Goal: Ask a question: Seek information or help from site administrators or community

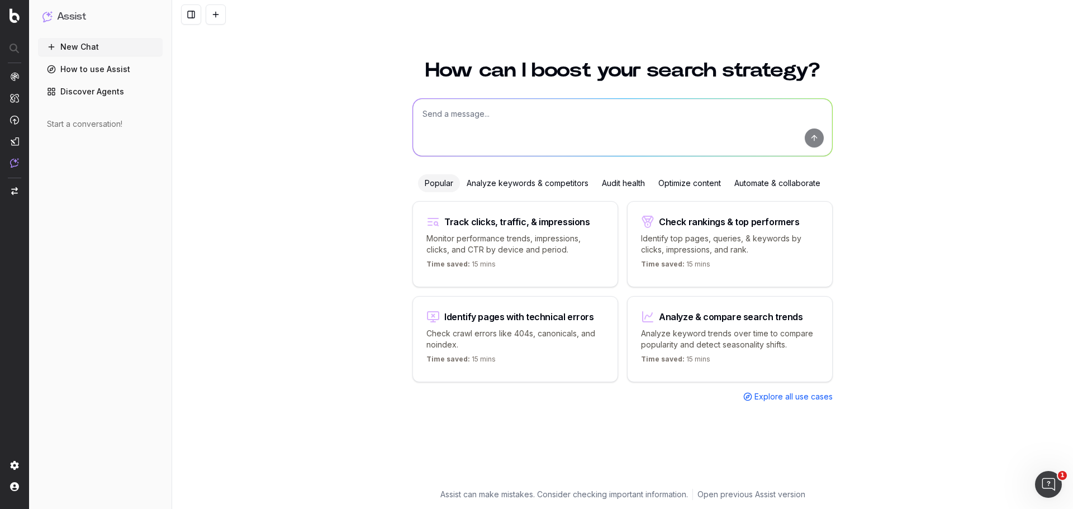
click at [532, 124] on textarea at bounding box center [622, 127] width 419 height 57
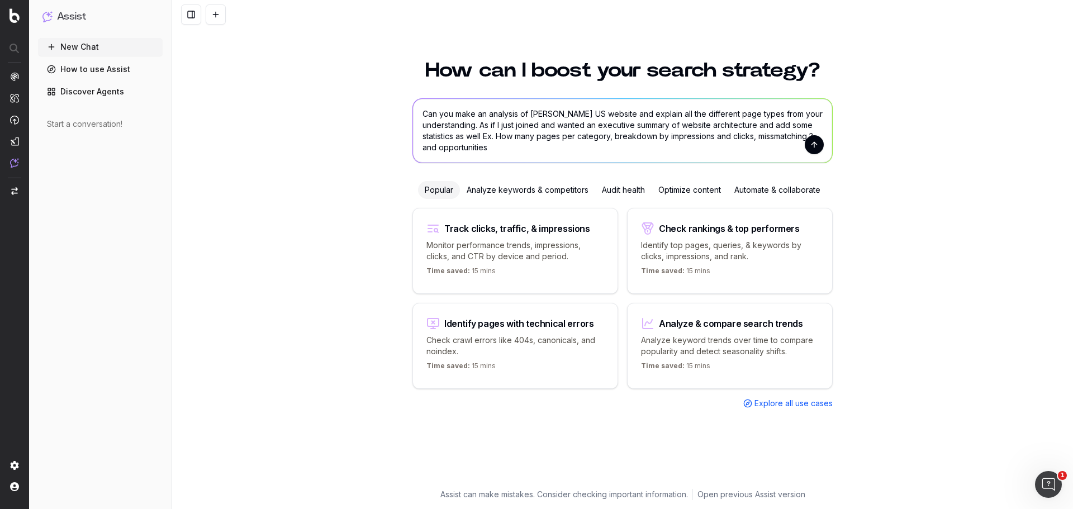
type textarea "Can you make an analysis of Hamilton's US website and explain all the different…"
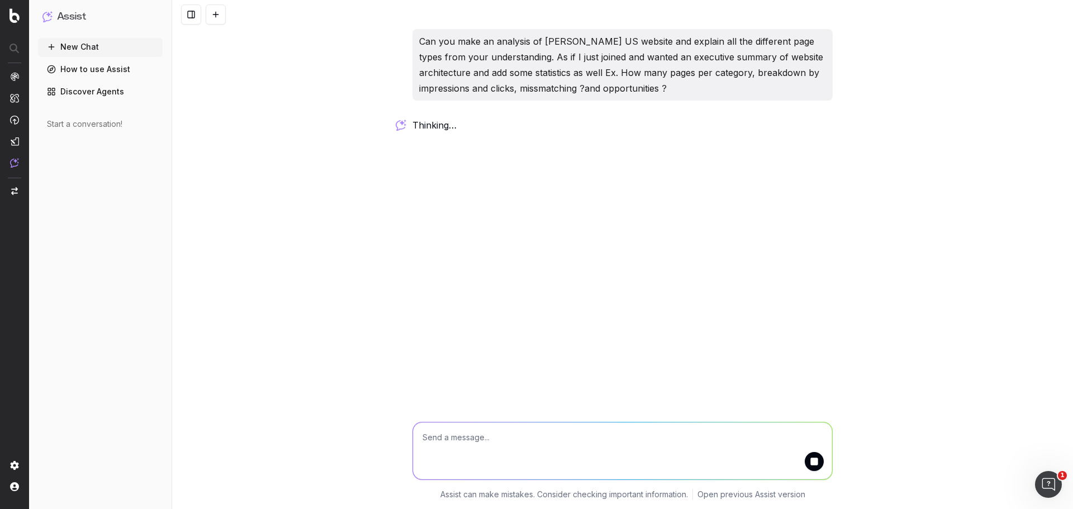
click at [65, 96] on link "Discover Agents" at bounding box center [100, 92] width 125 height 18
click at [604, 434] on textarea at bounding box center [622, 451] width 419 height 57
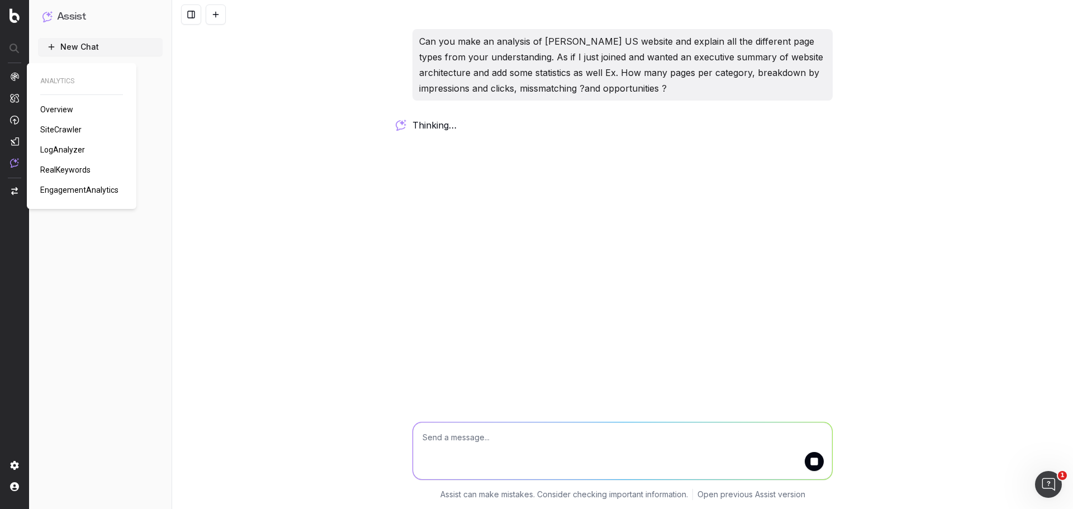
click at [49, 107] on span "Overview" at bounding box center [56, 109] width 33 height 9
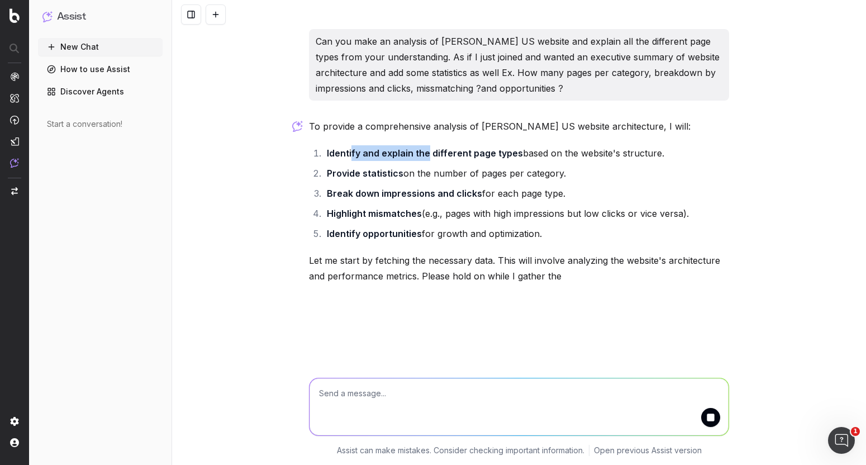
drag, startPoint x: 350, startPoint y: 146, endPoint x: 427, endPoint y: 149, distance: 76.6
click at [427, 149] on li "Identify and explain the different page types based on the website's structure." at bounding box center [527, 153] width 406 height 16
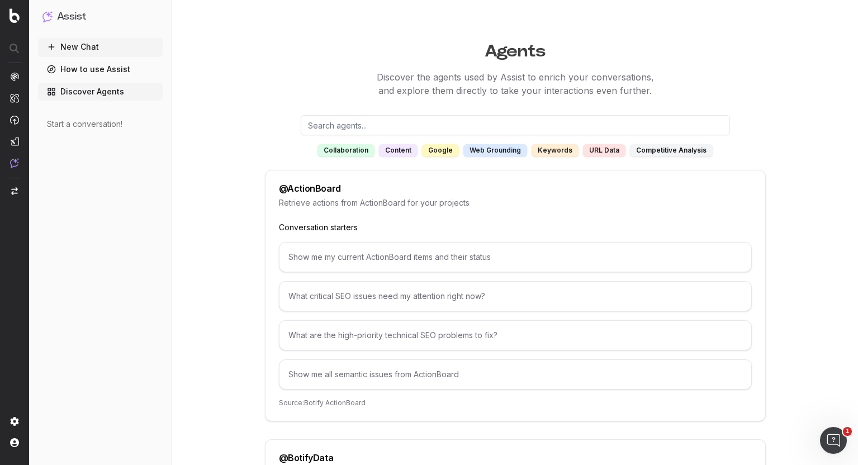
click at [80, 122] on div "Start a conversation!" at bounding box center [100, 123] width 107 height 11
click at [84, 95] on link "Discover Agents" at bounding box center [100, 92] width 125 height 18
click at [92, 73] on link "How to use Assist" at bounding box center [100, 69] width 125 height 18
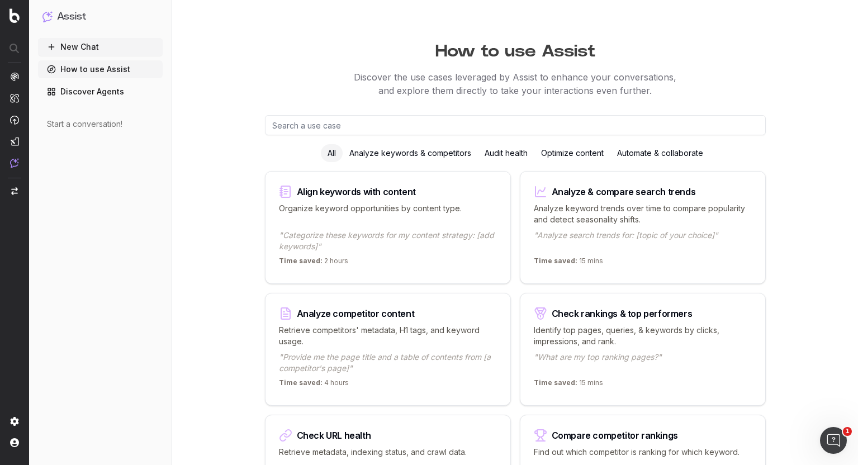
click at [68, 9] on h1 "Assist" at bounding box center [71, 17] width 29 height 16
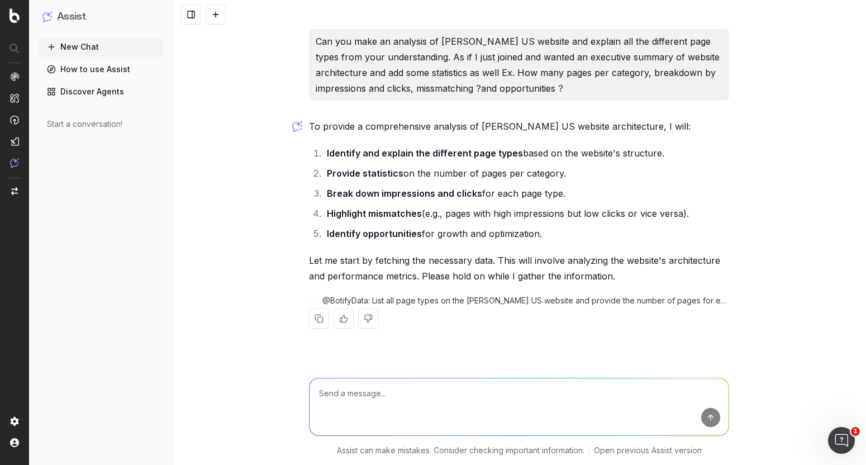
click at [365, 393] on textarea at bounding box center [519, 406] width 419 height 57
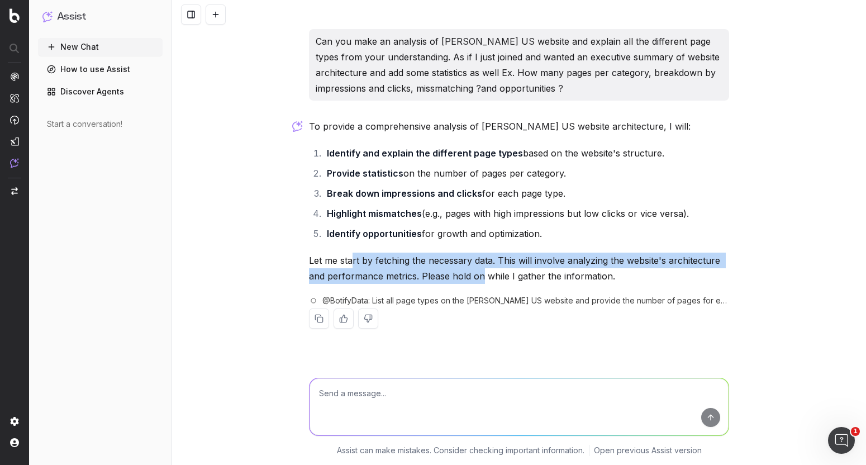
drag, startPoint x: 353, startPoint y: 260, endPoint x: 477, endPoint y: 270, distance: 123.9
click at [480, 270] on p "Let me start by fetching the necessary data. This will involve analyzing the we…" at bounding box center [519, 268] width 420 height 31
click at [473, 269] on p "Let me start by fetching the necessary data. This will involve analyzing the we…" at bounding box center [519, 268] width 420 height 31
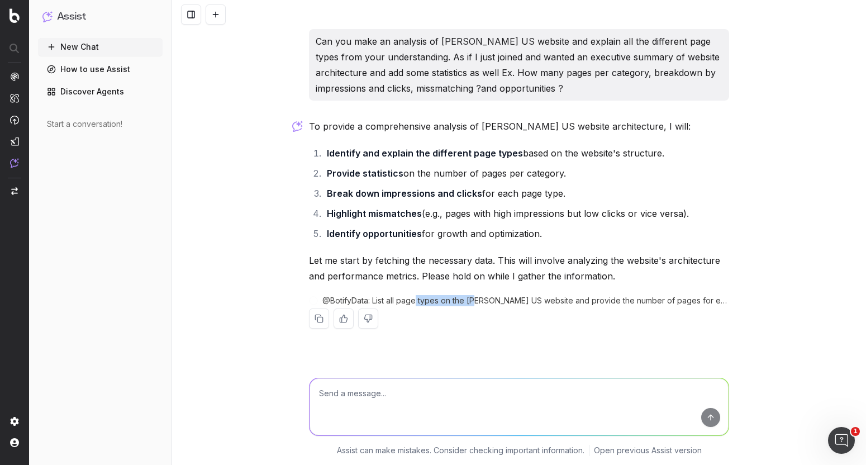
drag, startPoint x: 418, startPoint y: 296, endPoint x: 479, endPoint y: 301, distance: 61.6
click at [479, 301] on span "@ BotifyData : List all page types on the Hamilton US website and provide the n…" at bounding box center [526, 300] width 407 height 11
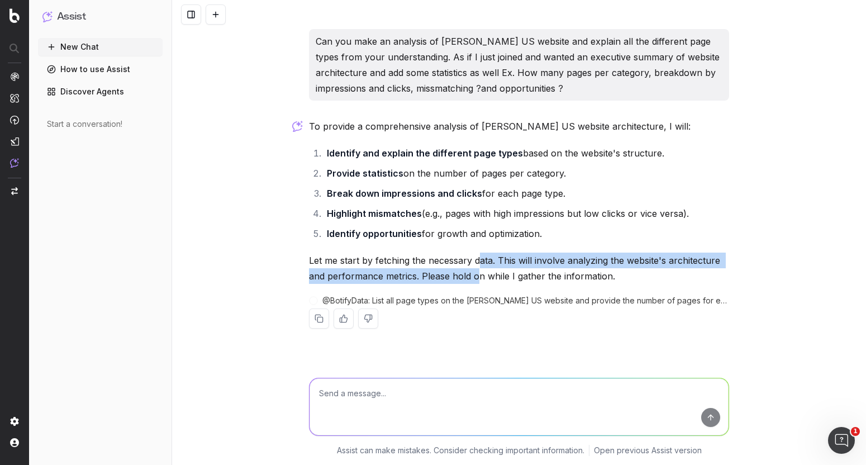
drag, startPoint x: 479, startPoint y: 274, endPoint x: 480, endPoint y: 280, distance: 6.2
click at [480, 279] on p "Let me start by fetching the necessary data. This will involve analyzing the we…" at bounding box center [519, 268] width 420 height 31
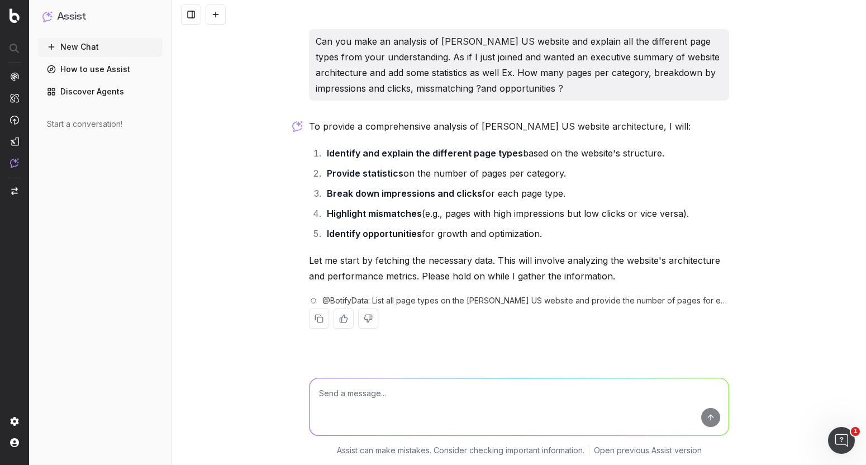
click at [486, 282] on p "Let me start by fetching the necessary data. This will involve analyzing the we…" at bounding box center [519, 268] width 420 height 31
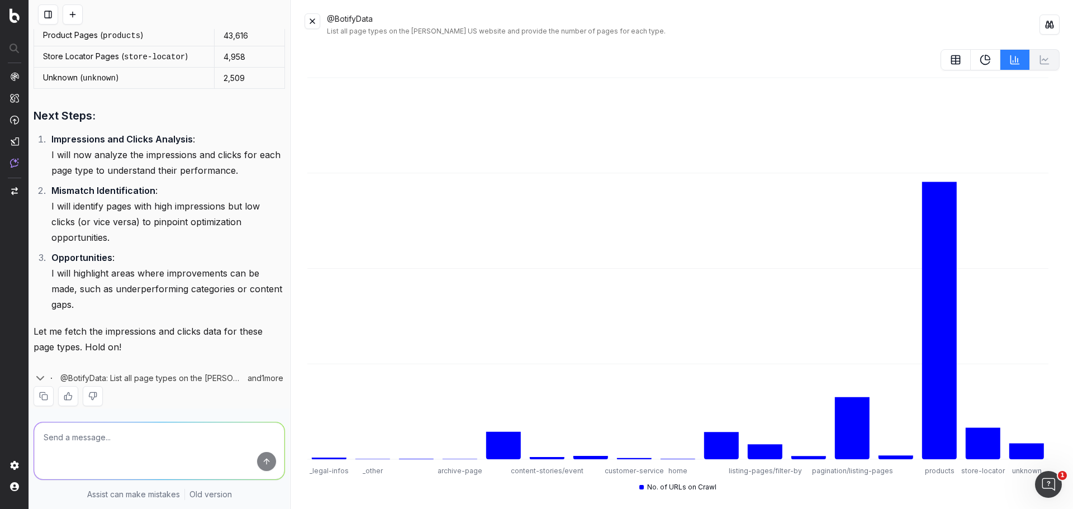
click at [971, 58] on button at bounding box center [986, 59] width 30 height 21
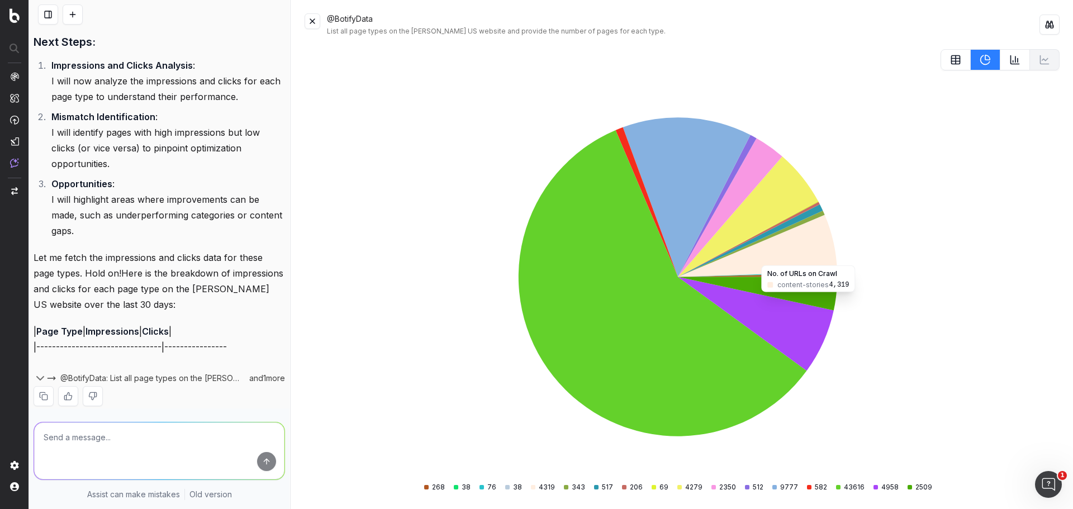
scroll to position [919, 0]
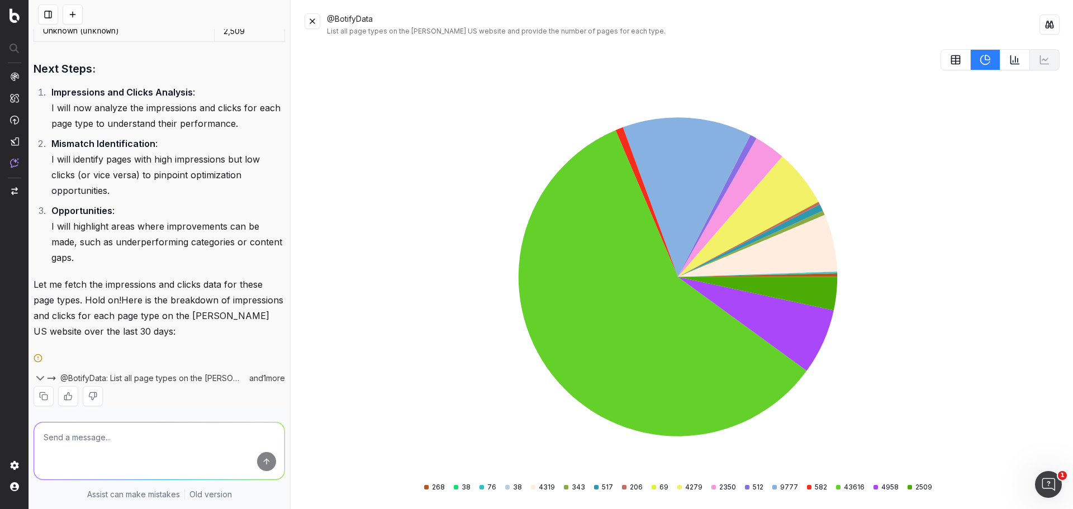
click at [952, 64] on rect at bounding box center [956, 60] width 8 height 8
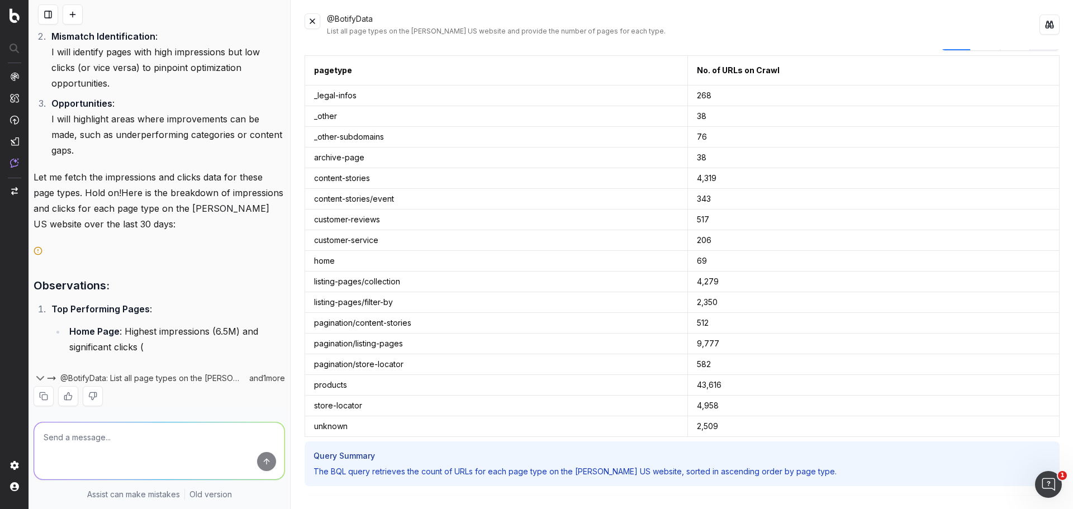
scroll to position [0, 0]
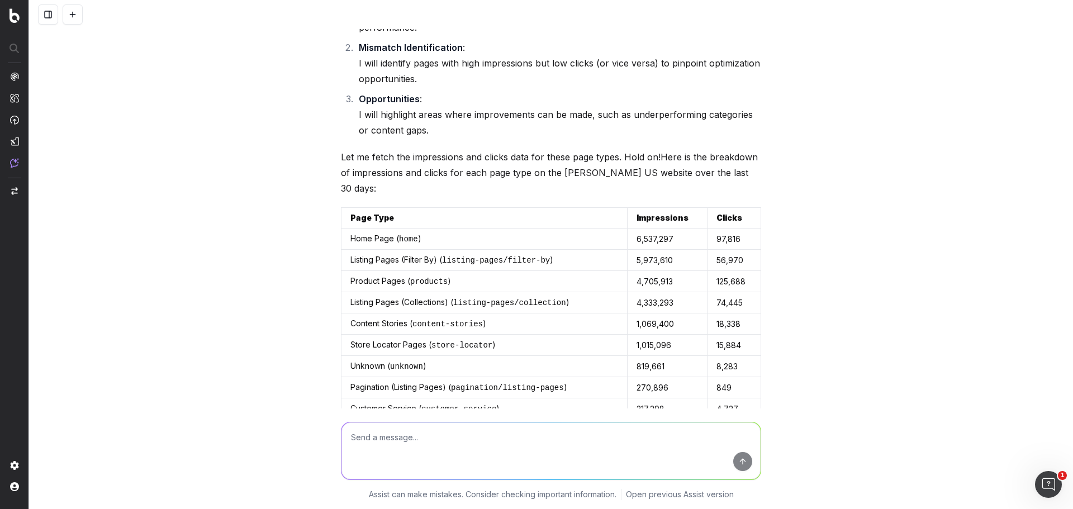
scroll to position [783, 0]
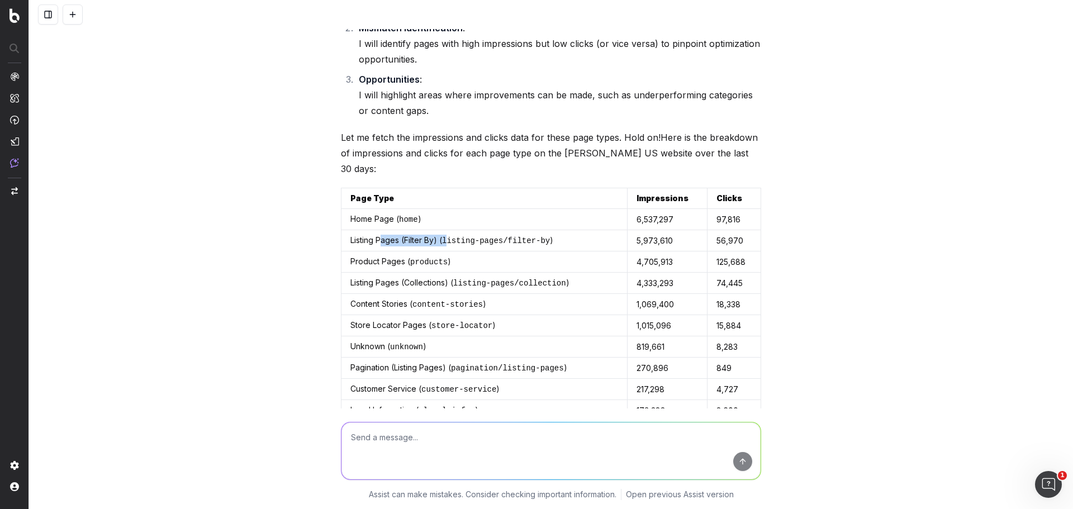
drag, startPoint x: 376, startPoint y: 223, endPoint x: 455, endPoint y: 221, distance: 79.4
click at [446, 230] on td "Listing Pages (Filter By) ( listing-pages/filter-by )" at bounding box center [485, 240] width 286 height 21
click at [455, 236] on code "listing-pages/filter-by" at bounding box center [496, 240] width 108 height 9
click at [277, 245] on div "Can you make an analysis of Hamilton's US website and explain all the different…" at bounding box center [551, 254] width 1044 height 509
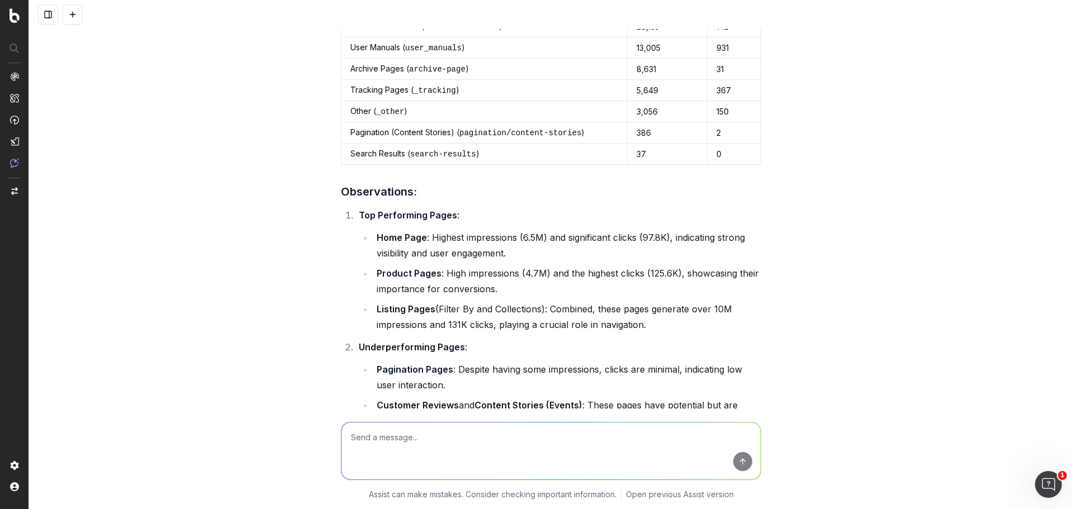
scroll to position [1286, 0]
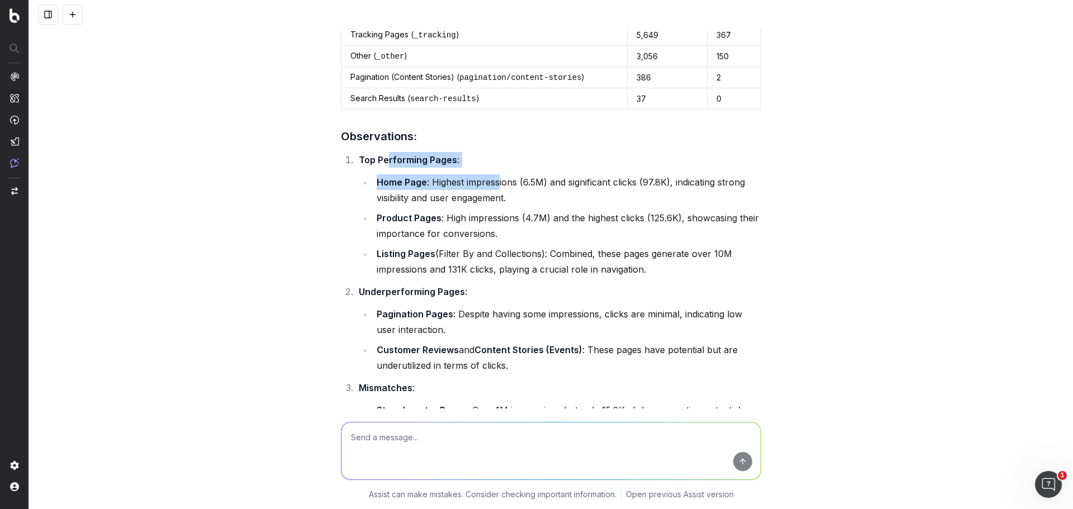
drag, startPoint x: 384, startPoint y: 143, endPoint x: 484, endPoint y: 164, distance: 102.4
click at [494, 163] on li "Top Performing Pages : Home Page : Highest impressions (6.5M) and significant c…" at bounding box center [558, 214] width 406 height 125
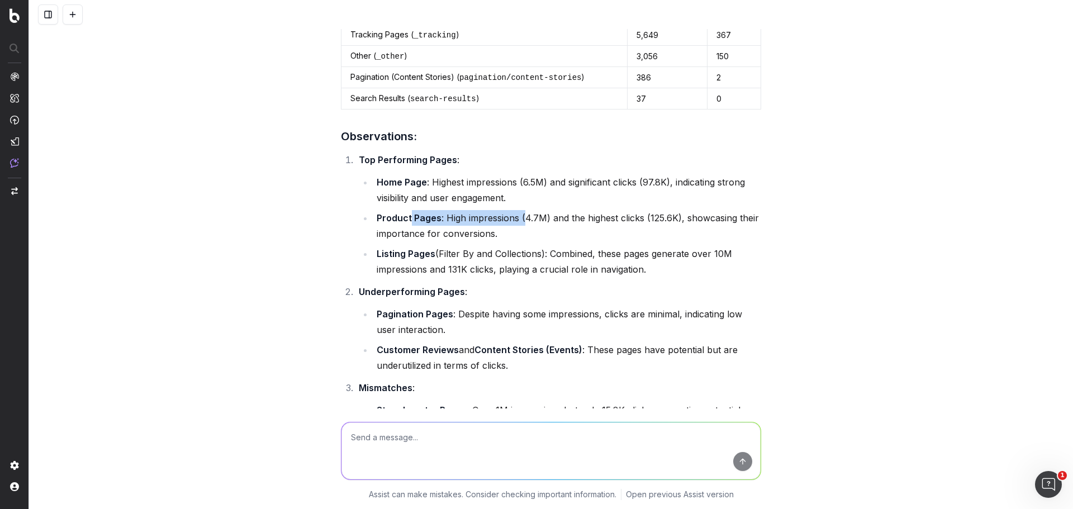
drag, startPoint x: 405, startPoint y: 198, endPoint x: 534, endPoint y: 203, distance: 128.7
click at [530, 210] on li "Product Pages : High impressions (4.7M) and the highest clicks (125.6K), showca…" at bounding box center [567, 225] width 388 height 31
drag, startPoint x: 388, startPoint y: 240, endPoint x: 508, endPoint y: 240, distance: 119.6
click at [508, 246] on li "Listing Pages (Filter By and Collections): Combined, these pages generate over …" at bounding box center [567, 261] width 388 height 31
click at [293, 234] on div "Can you make an analysis of Hamilton's US website and explain all the different…" at bounding box center [551, 254] width 1044 height 509
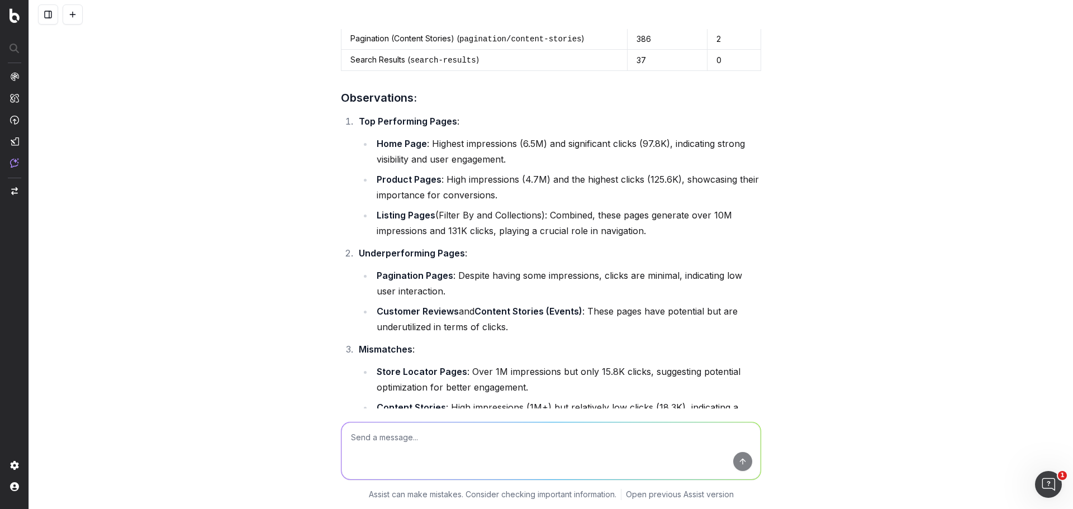
scroll to position [1341, 0]
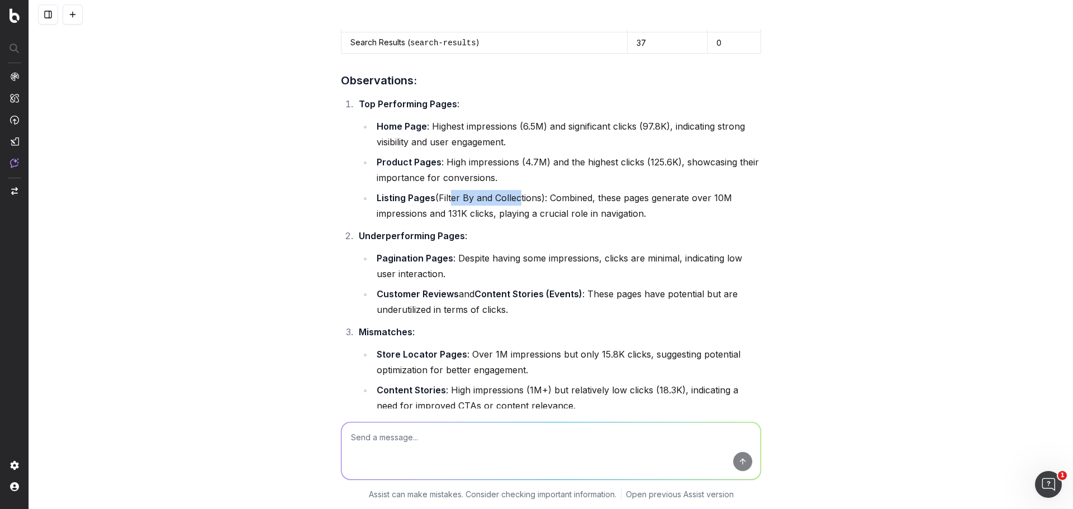
drag, startPoint x: 447, startPoint y: 181, endPoint x: 515, endPoint y: 187, distance: 67.9
click at [515, 190] on li "Listing Pages (Filter By and Collections): Combined, these pages generate over …" at bounding box center [567, 205] width 388 height 31
click at [516, 190] on li "Listing Pages (Filter By and Collections): Combined, these pages generate over …" at bounding box center [567, 205] width 388 height 31
drag, startPoint x: 391, startPoint y: 197, endPoint x: 567, endPoint y: 203, distance: 176.2
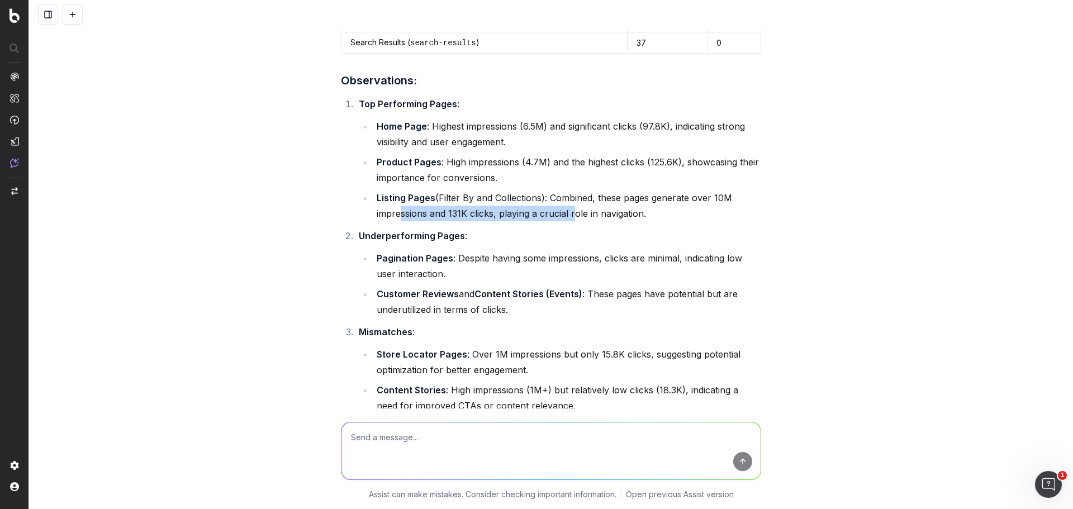
click at [567, 203] on li "Listing Pages (Filter By and Collections): Combined, these pages generate over …" at bounding box center [567, 205] width 388 height 31
click at [614, 198] on li "Listing Pages (Filter By and Collections): Combined, these pages generate over …" at bounding box center [567, 205] width 388 height 31
click at [419, 228] on li "Underperforming Pages : Pagination Pages : Despite having some impressions, cli…" at bounding box center [558, 272] width 406 height 89
drag, startPoint x: 379, startPoint y: 220, endPoint x: 443, endPoint y: 223, distance: 64.4
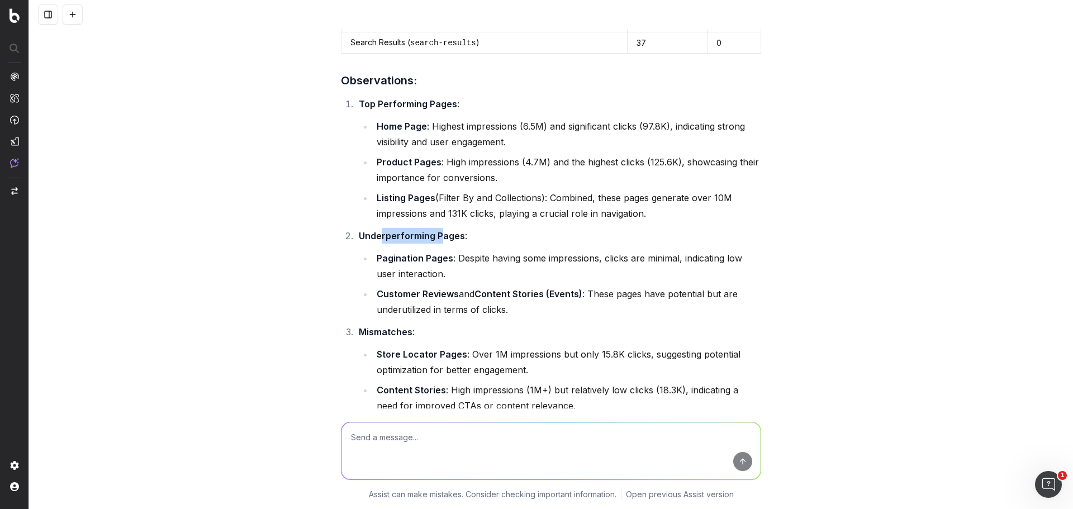
click at [442, 230] on strong "Underperforming Pages" at bounding box center [412, 235] width 106 height 11
drag, startPoint x: 403, startPoint y: 245, endPoint x: 538, endPoint y: 249, distance: 135.3
click at [538, 250] on li "Pagination Pages : Despite having some impressions, clicks are minimal, indicat…" at bounding box center [567, 265] width 388 height 31
drag, startPoint x: 566, startPoint y: 244, endPoint x: 394, endPoint y: 246, distance: 172.2
click at [397, 250] on li "Pagination Pages : Despite having some impressions, clicks are minimal, indicat…" at bounding box center [567, 265] width 388 height 31
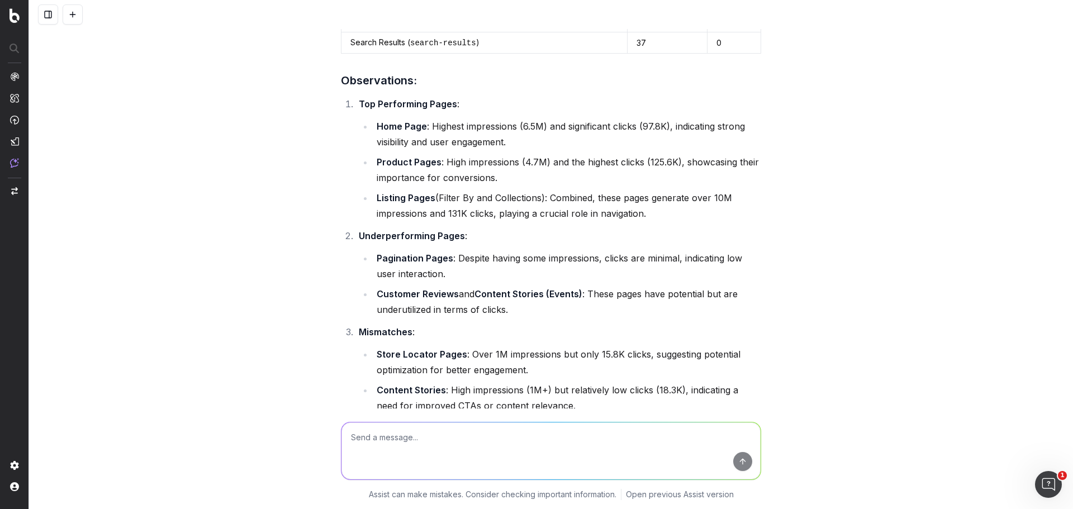
click at [386, 250] on li "Pagination Pages : Despite having some impressions, clicks are minimal, indicat…" at bounding box center [567, 265] width 388 height 31
drag, startPoint x: 399, startPoint y: 242, endPoint x: 647, endPoint y: 238, distance: 248.2
click at [646, 250] on li "Pagination Pages : Despite having some impressions, clicks are minimal, indicat…" at bounding box center [567, 265] width 388 height 31
drag, startPoint x: 416, startPoint y: 255, endPoint x: 418, endPoint y: 276, distance: 20.8
click at [418, 276] on ul "Pagination Pages : Despite having some impressions, clicks are minimal, indicat…" at bounding box center [560, 283] width 402 height 67
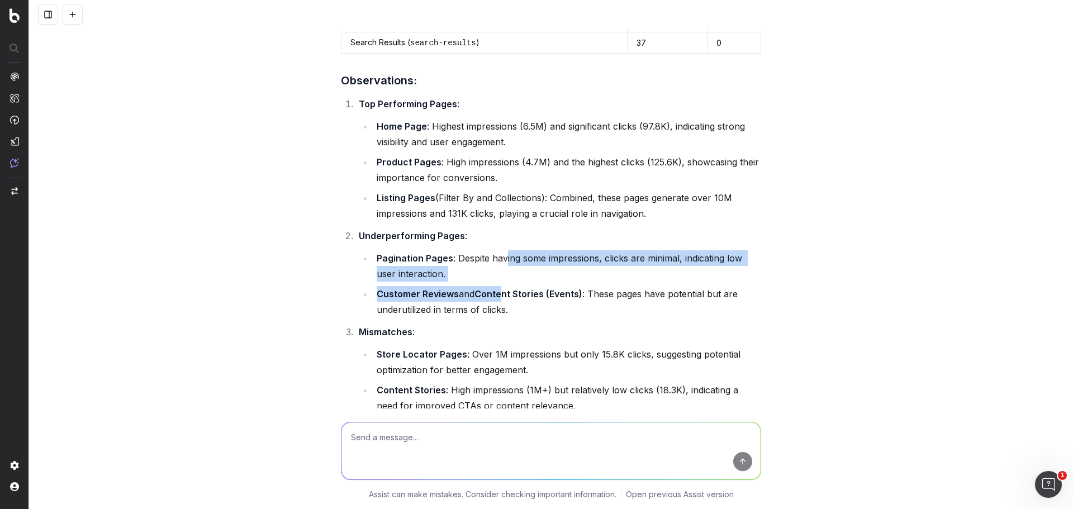
drag, startPoint x: 503, startPoint y: 241, endPoint x: 502, endPoint y: 274, distance: 32.4
click at [502, 273] on ul "Pagination Pages : Despite having some impressions, clicks are minimal, indicat…" at bounding box center [560, 283] width 402 height 67
click at [483, 288] on strong "Content Stories (Events)" at bounding box center [529, 293] width 108 height 11
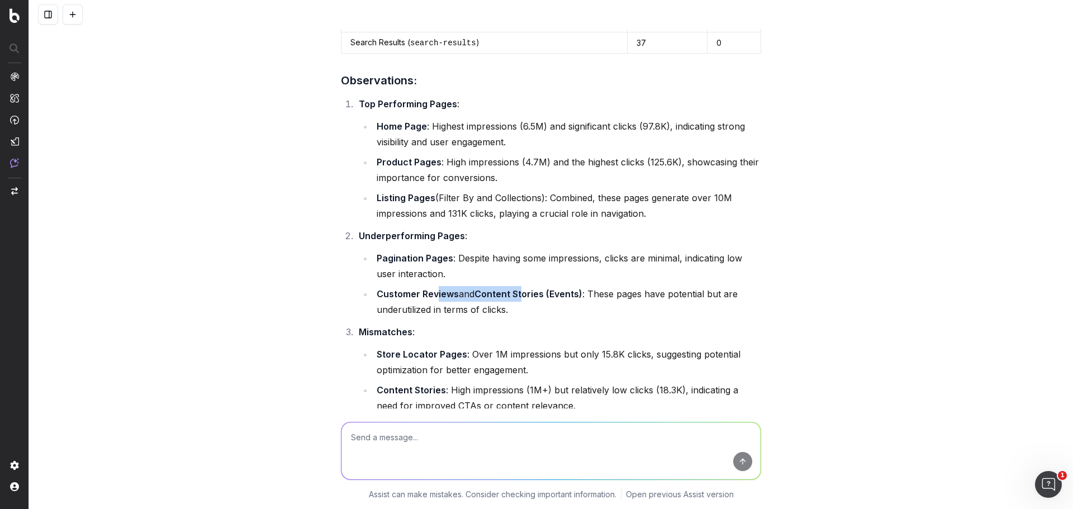
drag, startPoint x: 437, startPoint y: 277, endPoint x: 525, endPoint y: 277, distance: 88.3
click at [522, 286] on li "Customer Reviews and Content Stories (Events) : These pages have potential but …" at bounding box center [567, 301] width 388 height 31
click at [527, 288] on strong "Content Stories (Events)" at bounding box center [529, 293] width 108 height 11
drag, startPoint x: 566, startPoint y: 278, endPoint x: 657, endPoint y: 286, distance: 91.4
click at [657, 286] on li "Customer Reviews and Content Stories (Events) : These pages have potential but …" at bounding box center [567, 301] width 388 height 31
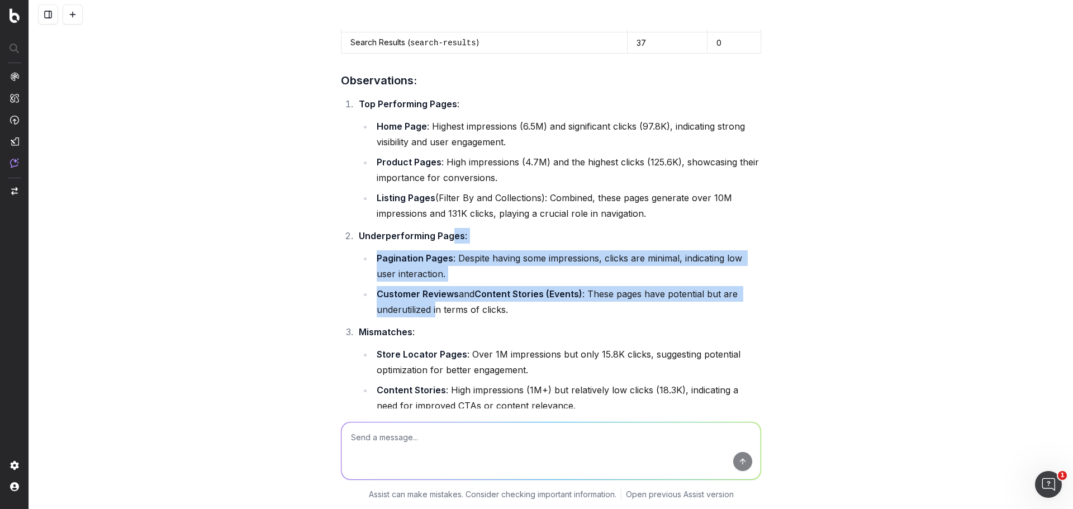
drag, startPoint x: 434, startPoint y: 292, endPoint x: 434, endPoint y: 217, distance: 74.9
click at [443, 228] on li "Underperforming Pages : Pagination Pages : Despite having some impressions, cli…" at bounding box center [558, 272] width 406 height 89
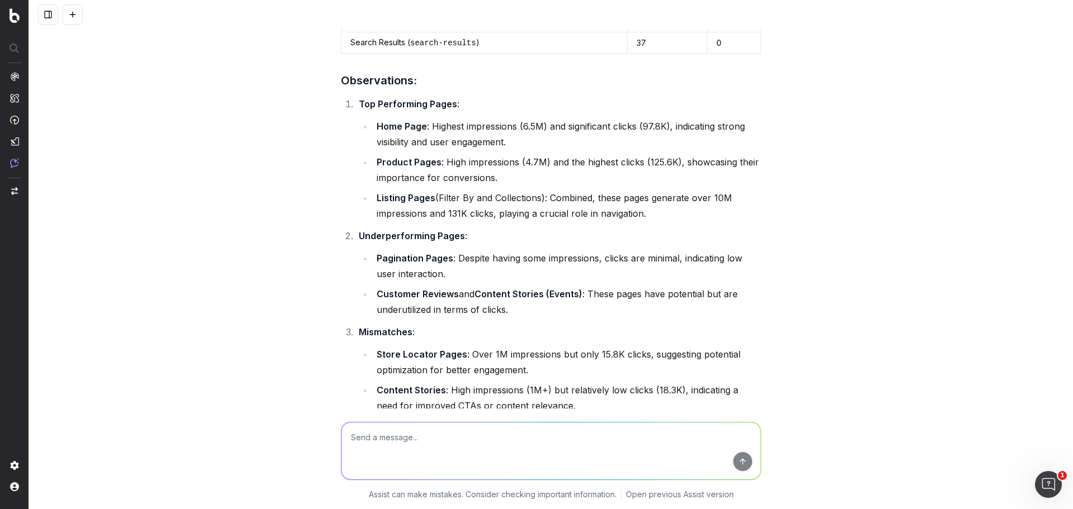
click at [406, 228] on li "Underperforming Pages : Pagination Pages : Despite having some impressions, cli…" at bounding box center [558, 272] width 406 height 89
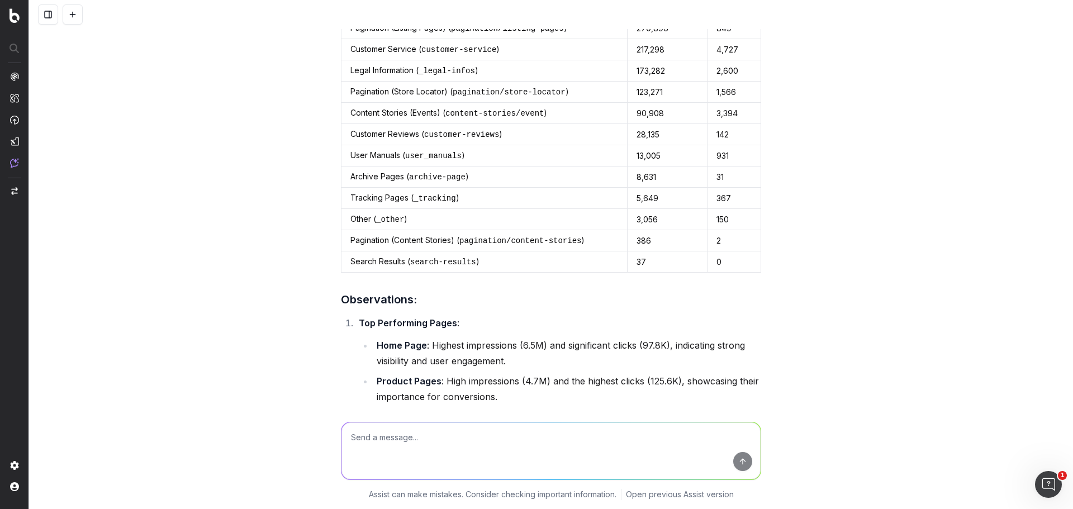
scroll to position [1006, 0]
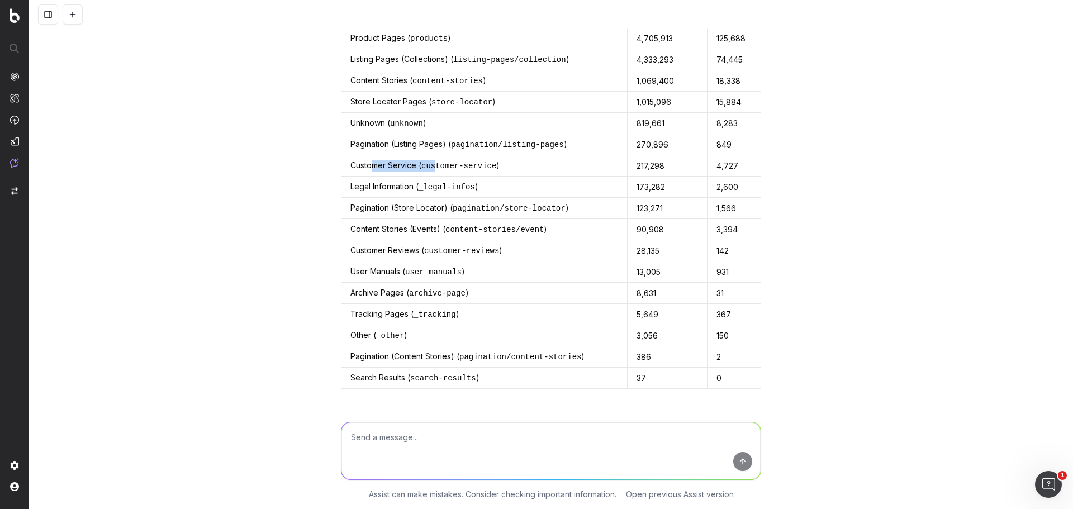
drag, startPoint x: 370, startPoint y: 150, endPoint x: 433, endPoint y: 154, distance: 63.3
click at [431, 155] on td "Customer Service ( customer-service )" at bounding box center [485, 165] width 286 height 21
click at [434, 162] on code "customer-service" at bounding box center [458, 166] width 75 height 9
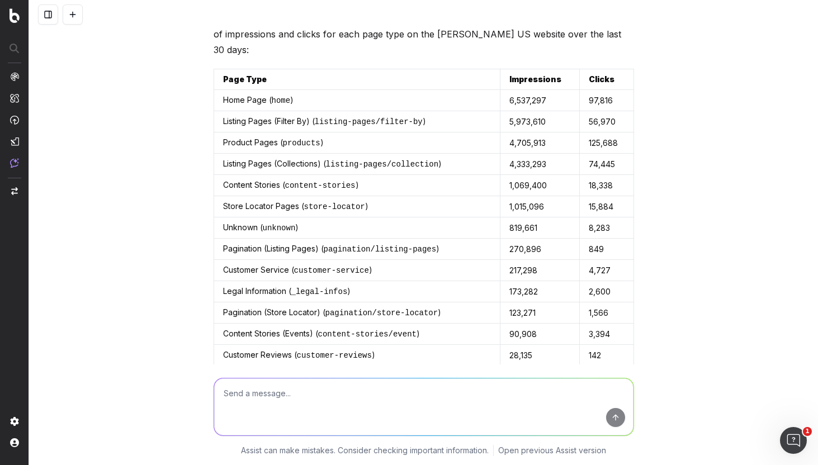
scroll to position [876, 0]
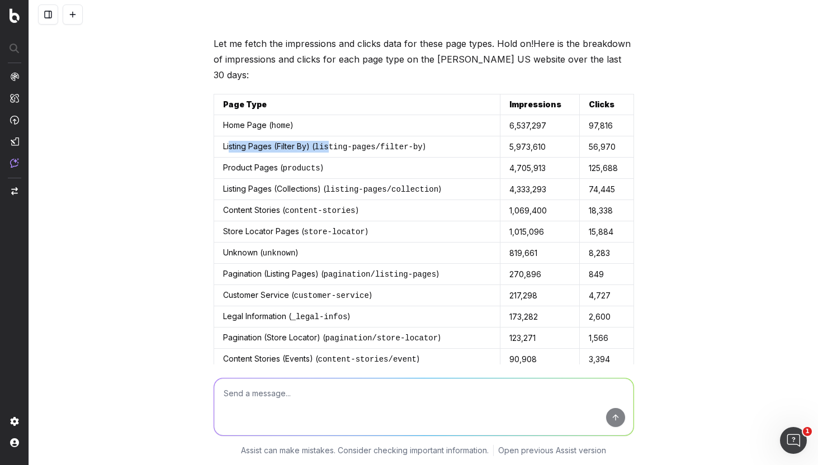
drag, startPoint x: 227, startPoint y: 127, endPoint x: 324, endPoint y: 121, distance: 96.9
click at [324, 136] on td "Listing Pages (Filter By) ( listing-pages/filter-by )" at bounding box center [357, 146] width 286 height 21
drag, startPoint x: 354, startPoint y: 130, endPoint x: 382, endPoint y: 134, distance: 28.2
click at [382, 143] on code "listing-pages/filter-by" at bounding box center [369, 147] width 108 height 9
click at [383, 143] on code "listing-pages/filter-by" at bounding box center [369, 147] width 108 height 9
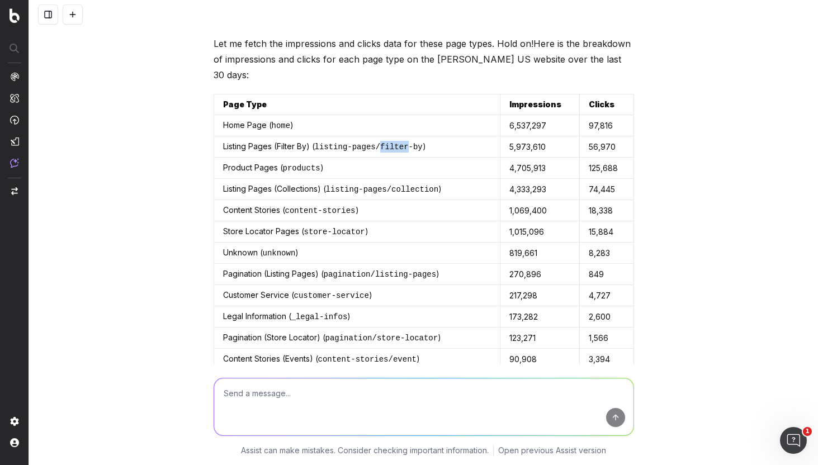
click at [383, 143] on code "listing-pages/filter-by" at bounding box center [369, 147] width 108 height 9
drag, startPoint x: 246, startPoint y: 154, endPoint x: 295, endPoint y: 153, distance: 48.6
click at [292, 158] on td "Product Pages ( products )" at bounding box center [357, 168] width 286 height 21
click at [295, 164] on code "products" at bounding box center [301, 168] width 37 height 9
drag, startPoint x: 293, startPoint y: 153, endPoint x: 253, endPoint y: 157, distance: 40.4
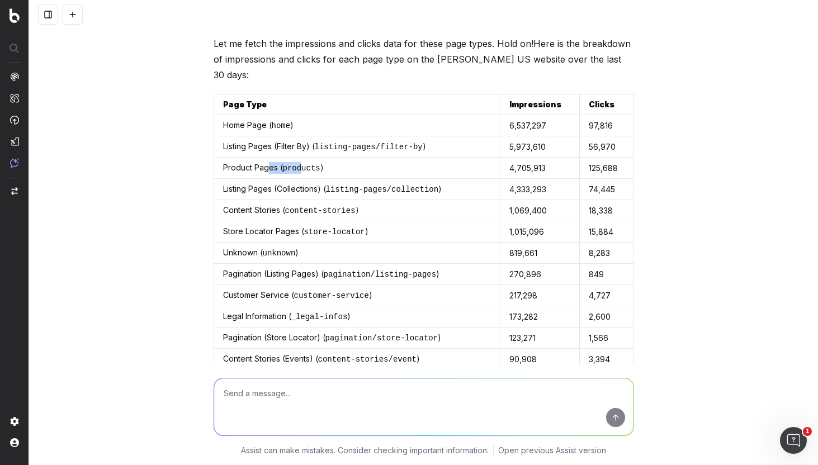
click at [255, 158] on td "Product Pages ( products )" at bounding box center [357, 168] width 286 height 21
click at [234, 158] on td "Product Pages ( products )" at bounding box center [357, 168] width 286 height 21
drag, startPoint x: 231, startPoint y: 170, endPoint x: 295, endPoint y: 176, distance: 63.4
click at [295, 179] on td "Listing Pages (Collections) ( listing-pages/collection )" at bounding box center [357, 189] width 286 height 21
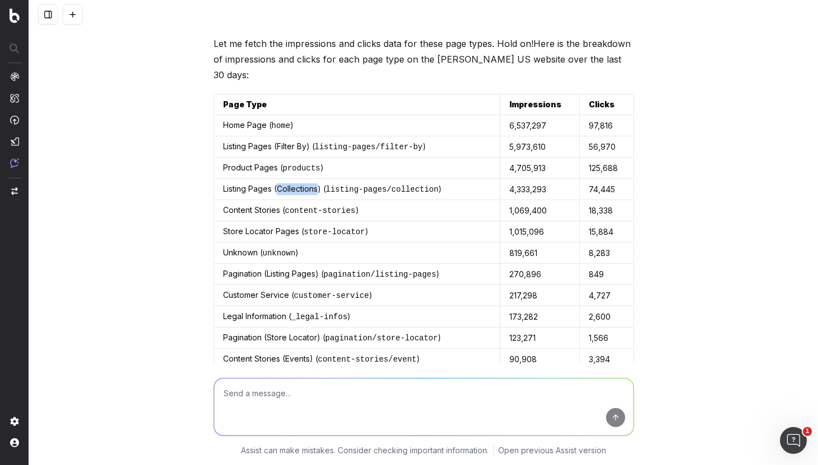
click at [295, 179] on td "Listing Pages (Collections) ( listing-pages/collection )" at bounding box center [357, 189] width 286 height 21
drag, startPoint x: 349, startPoint y: 171, endPoint x: 416, endPoint y: 175, distance: 67.2
click at [415, 185] on code "listing-pages/collection" at bounding box center [382, 189] width 113 height 9
click at [418, 185] on code "listing-pages/collection" at bounding box center [382, 189] width 113 height 9
click at [290, 158] on td "Product Pages ( products )" at bounding box center [357, 168] width 286 height 21
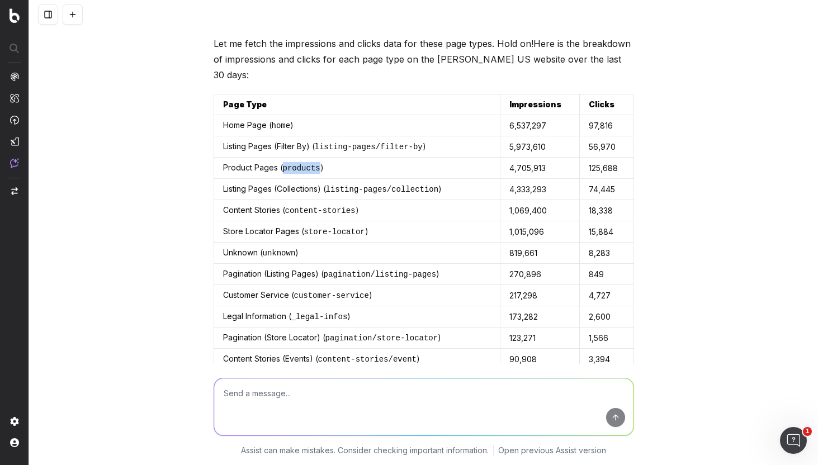
click at [290, 158] on td "Product Pages ( products )" at bounding box center [357, 168] width 286 height 21
drag, startPoint x: 326, startPoint y: 126, endPoint x: 399, endPoint y: 129, distance: 72.7
click at [398, 143] on code "listing-pages/filter-by" at bounding box center [369, 147] width 108 height 9
click at [400, 143] on code "listing-pages/filter-by" at bounding box center [369, 147] width 108 height 9
click at [407, 143] on code "listing-pages/filter-by" at bounding box center [369, 147] width 108 height 9
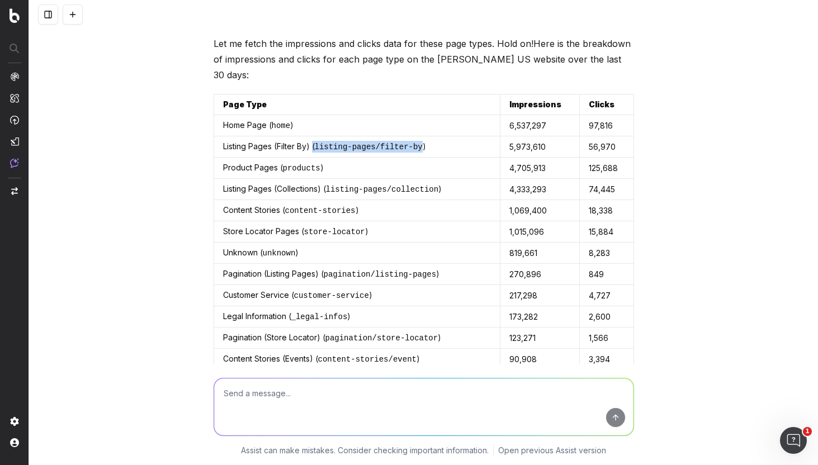
drag, startPoint x: 410, startPoint y: 130, endPoint x: 310, endPoint y: 134, distance: 100.2
click at [310, 136] on td "Listing Pages (Filter By) ( listing-pages/filter-by )" at bounding box center [357, 146] width 286 height 21
drag, startPoint x: 310, startPoint y: 132, endPoint x: 401, endPoint y: 131, distance: 91.1
click at [399, 136] on td "Listing Pages (Filter By) ( listing-pages/filter-by )" at bounding box center [357, 146] width 286 height 21
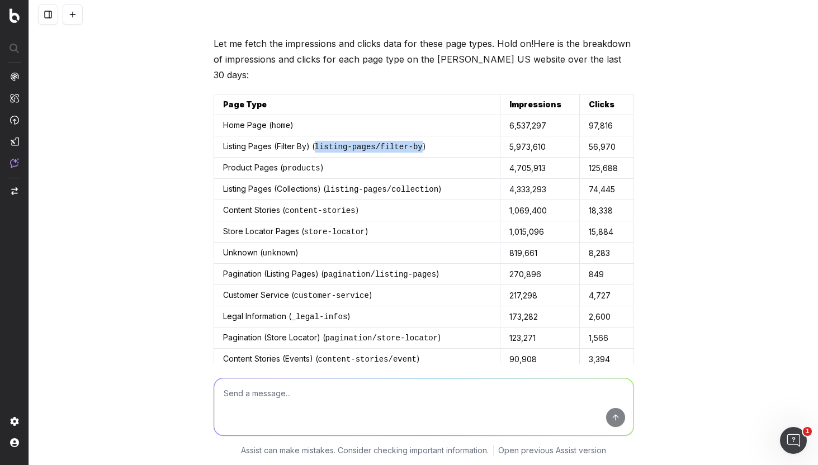
drag, startPoint x: 408, startPoint y: 132, endPoint x: 311, endPoint y: 135, distance: 97.3
click at [315, 143] on code "listing-pages/filter-by" at bounding box center [369, 147] width 108 height 9
copy code "listing-pages/filter-by"
drag, startPoint x: 323, startPoint y: 173, endPoint x: 424, endPoint y: 172, distance: 101.7
click at [424, 185] on code "listing-pages/collection" at bounding box center [382, 189] width 113 height 9
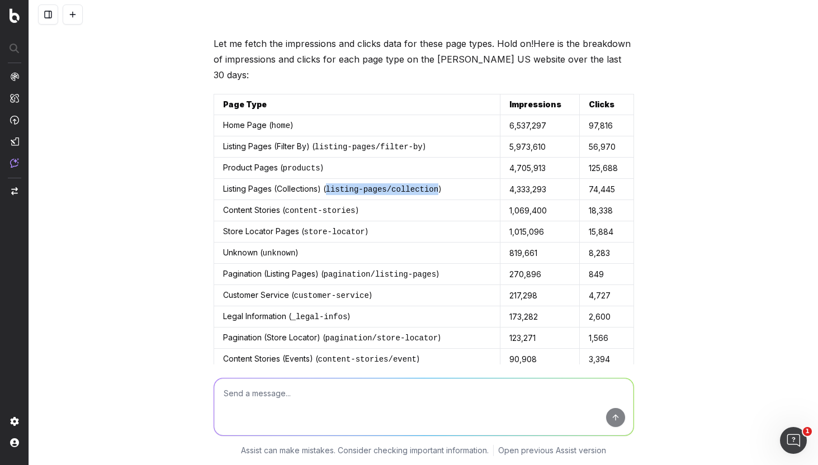
copy code "listing-pages/collection"
click at [292, 179] on td "Listing Pages (Collections) ( listing-pages/collection )" at bounding box center [357, 189] width 286 height 21
drag, startPoint x: 229, startPoint y: 169, endPoint x: 361, endPoint y: 168, distance: 131.4
click at [352, 179] on td "Listing Pages (Collections) ( listing-pages/collection )" at bounding box center [357, 189] width 286 height 21
drag, startPoint x: 391, startPoint y: 169, endPoint x: 376, endPoint y: 172, distance: 15.3
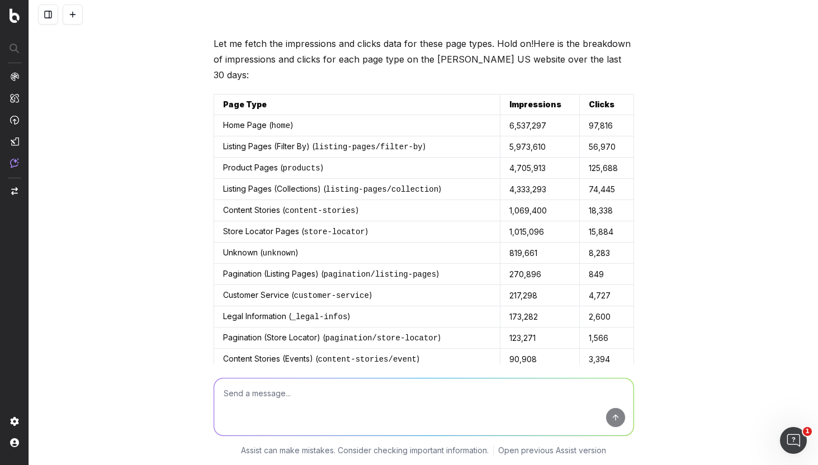
click at [393, 185] on code "listing-pages/collection" at bounding box center [382, 189] width 113 height 9
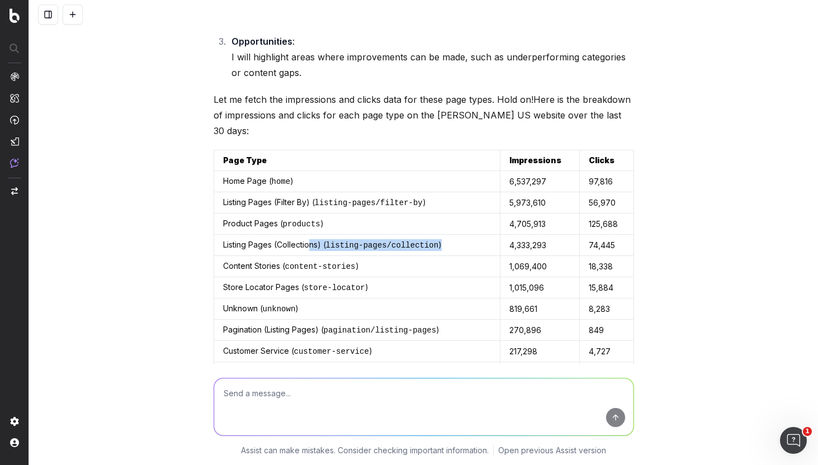
drag, startPoint x: 321, startPoint y: 236, endPoint x: 503, endPoint y: 226, distance: 181.9
click at [500, 235] on tr "Listing Pages (Collections) ( listing-pages/collection ) 4,333,293 74,445" at bounding box center [424, 245] width 420 height 21
click at [73, 206] on div "Can you make an analysis of Hamilton's US website and explain all the different…" at bounding box center [423, 232] width 789 height 465
drag, startPoint x: 500, startPoint y: 229, endPoint x: 554, endPoint y: 229, distance: 54.8
click at [547, 235] on td "4,333,293" at bounding box center [540, 245] width 80 height 21
